Goal: Task Accomplishment & Management: Manage account settings

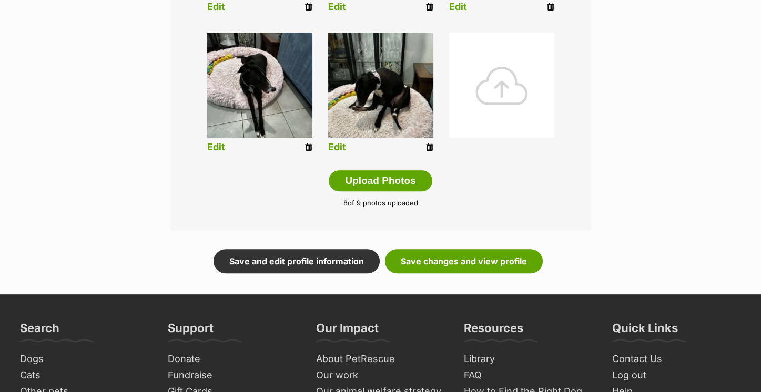
scroll to position [584, 0]
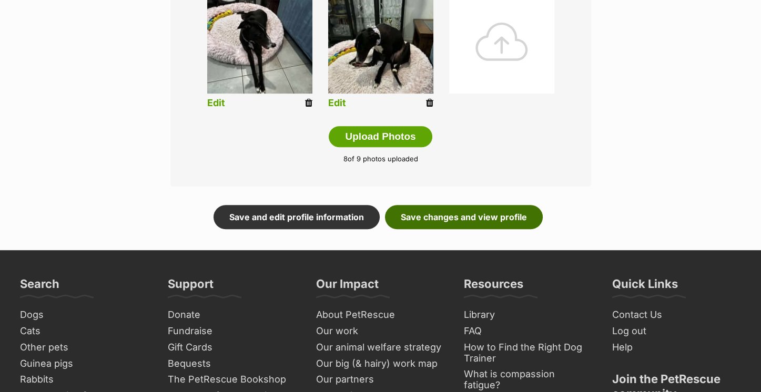
click at [425, 218] on link "Save changes and view profile" at bounding box center [464, 217] width 158 height 24
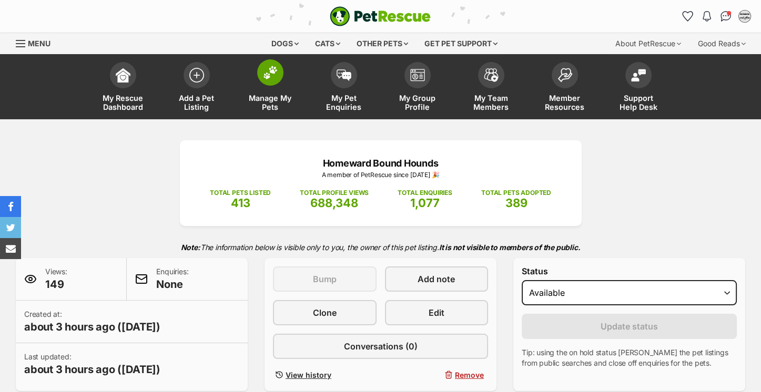
click at [251, 74] on link "Manage My Pets" at bounding box center [270, 88] width 74 height 63
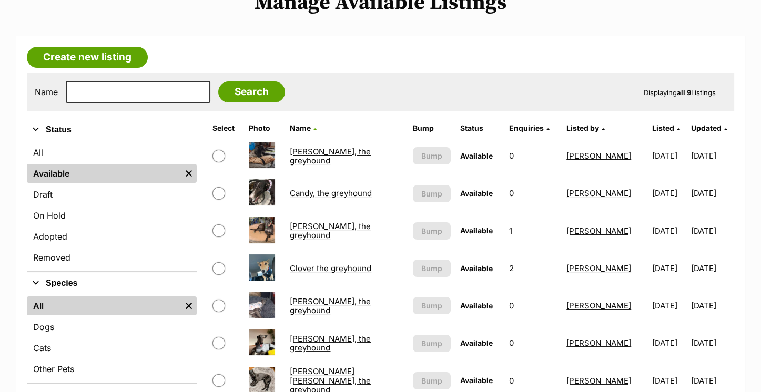
scroll to position [125, 0]
